Goal: Information Seeking & Learning: Check status

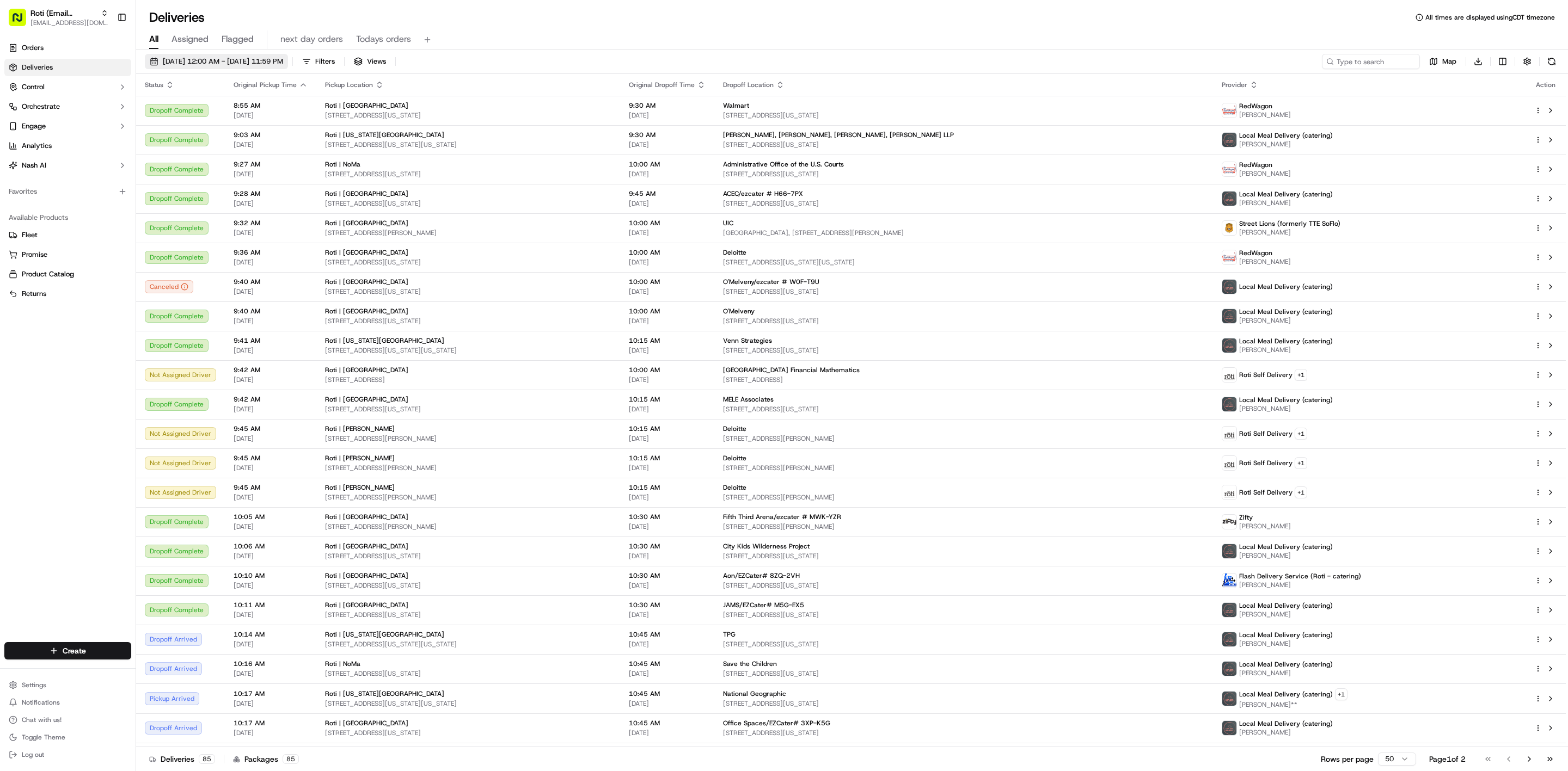
click at [167, 59] on span "[DATE] 12:00 AM - [DATE] 11:59 PM" at bounding box center [223, 61] width 121 height 10
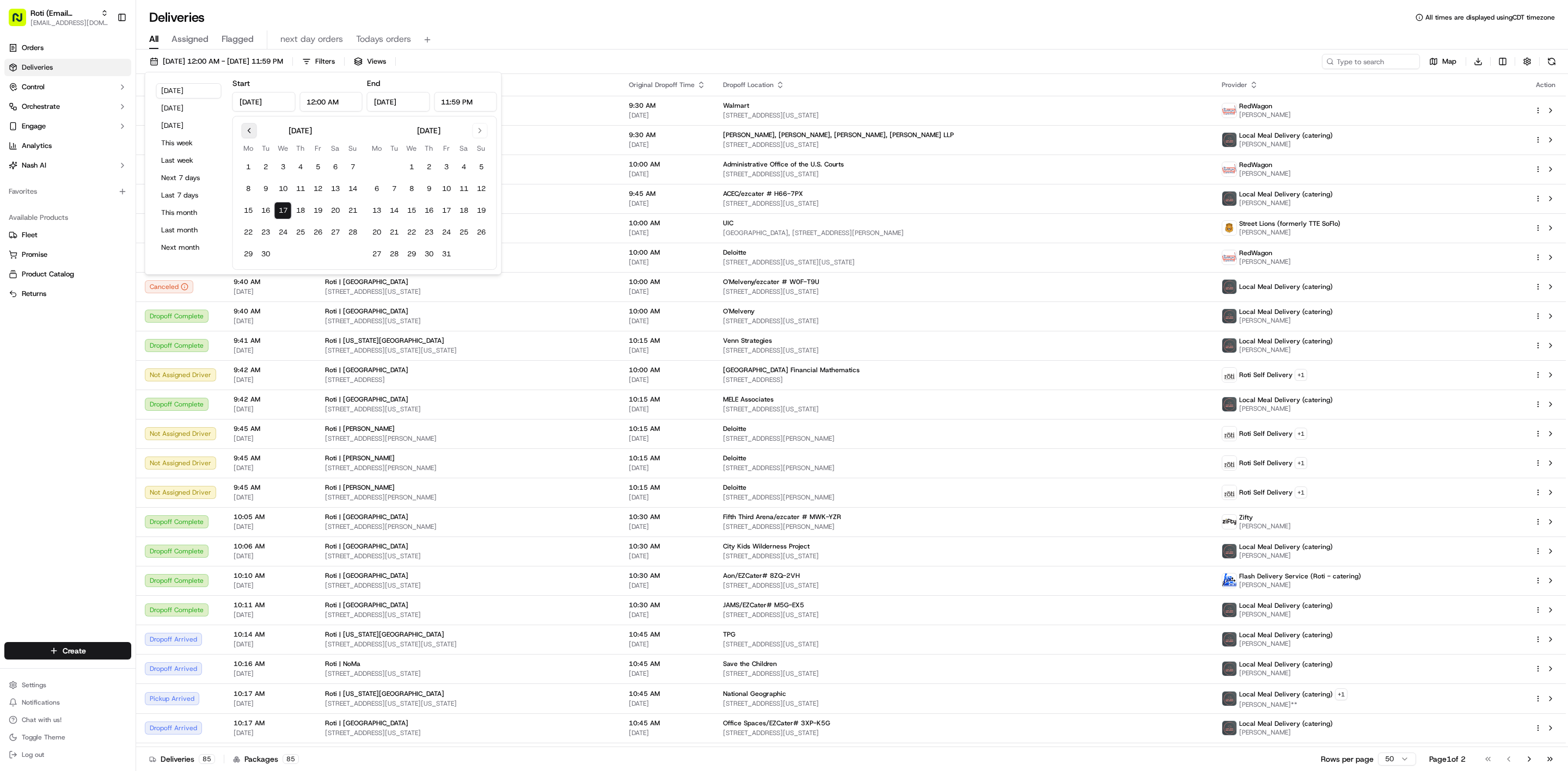
click at [252, 131] on button "Go to previous month" at bounding box center [249, 130] width 15 height 15
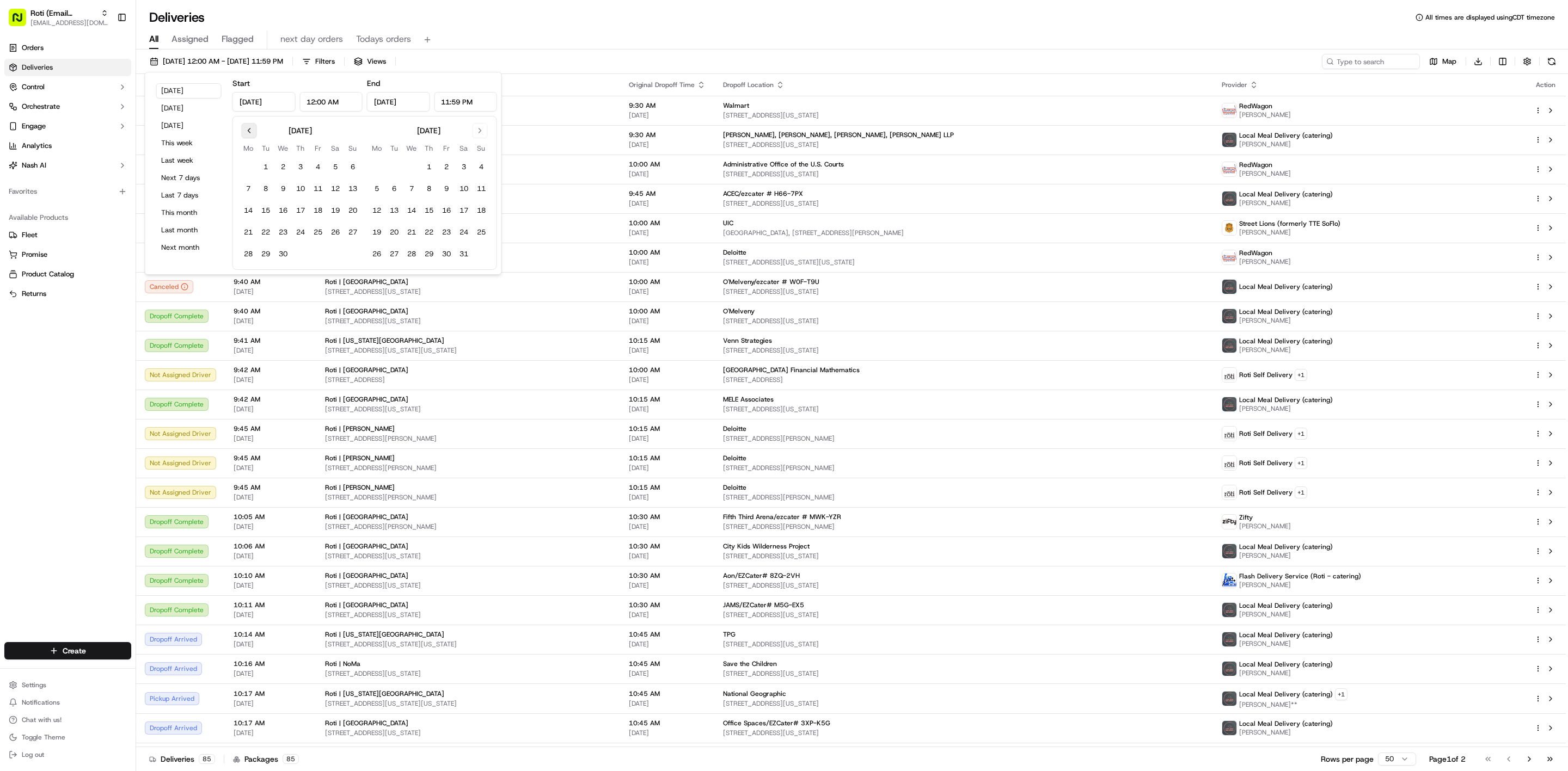
click at [252, 131] on button "Go to previous month" at bounding box center [249, 130] width 15 height 15
click at [292, 214] on button "13" at bounding box center [300, 211] width 18 height 18
type input "[DATE]"
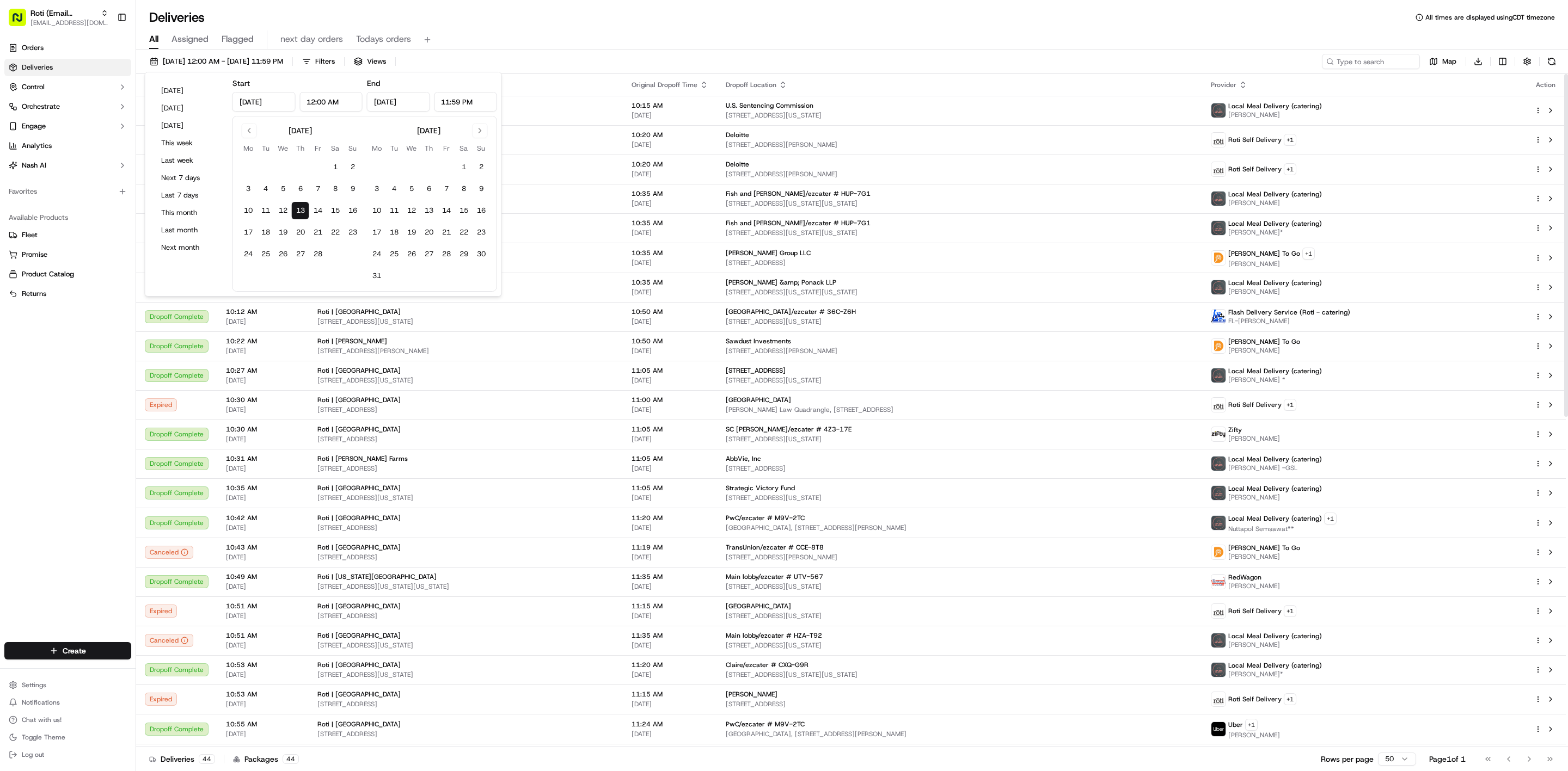
click at [861, 36] on div "All Assigned Flagged next day orders Todays orders" at bounding box center [852, 40] width 1432 height 19
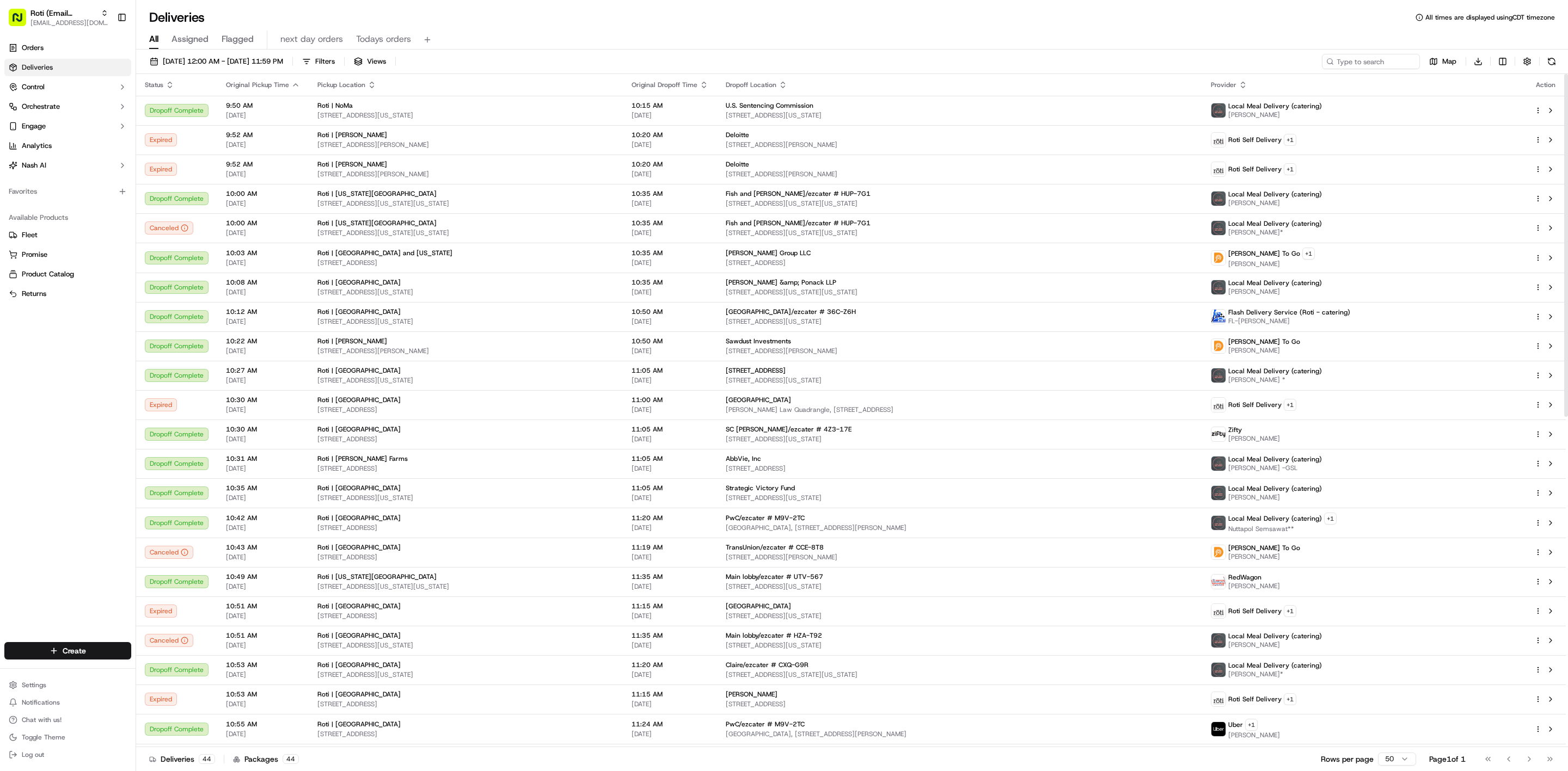
click at [369, 82] on icon "button" at bounding box center [372, 85] width 9 height 9
click at [373, 94] on button "Pickup Location Address (A-Z)" at bounding box center [368, 98] width 109 height 13
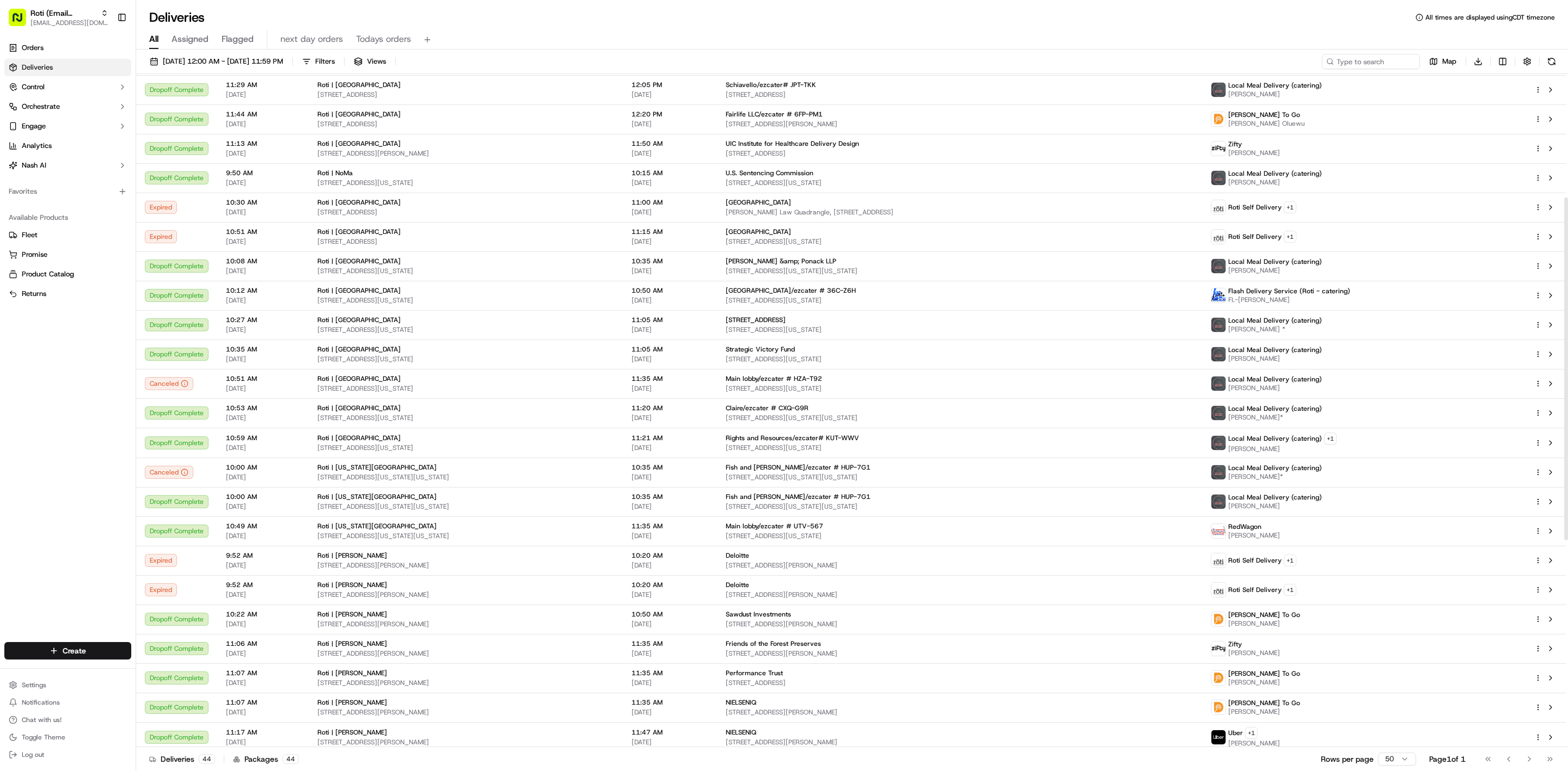
scroll to position [242, 0]
